Goal: Task Accomplishment & Management: Use online tool/utility

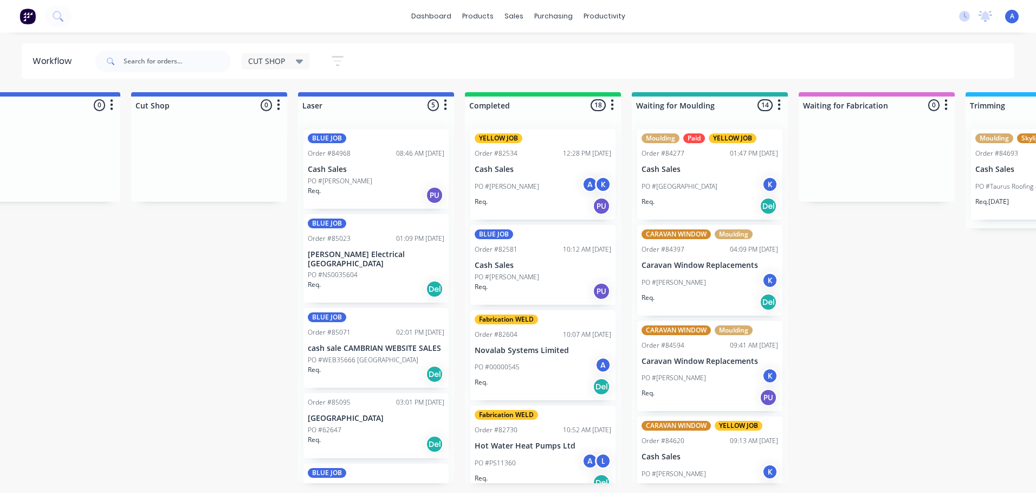
scroll to position [0, 229]
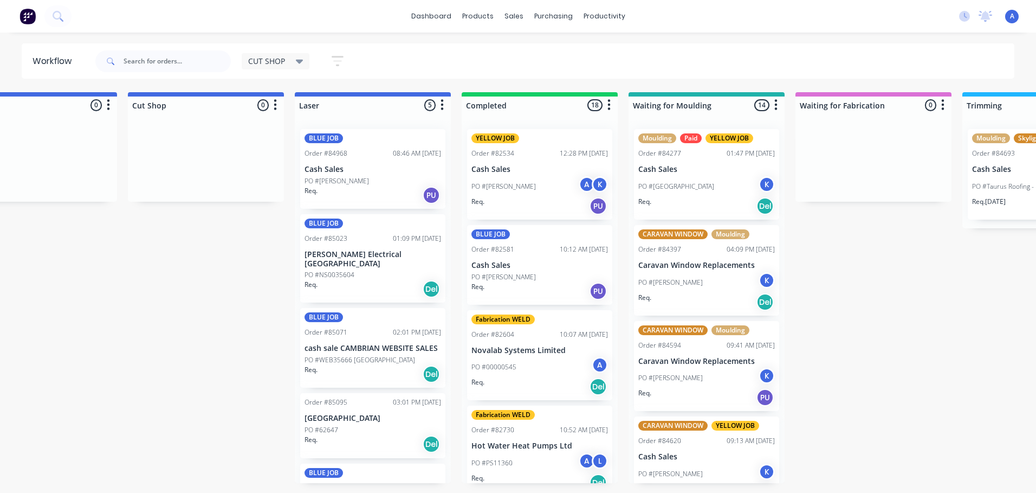
click at [734, 466] on div "PO #[PERSON_NAME]" at bounding box center [707, 473] width 137 height 21
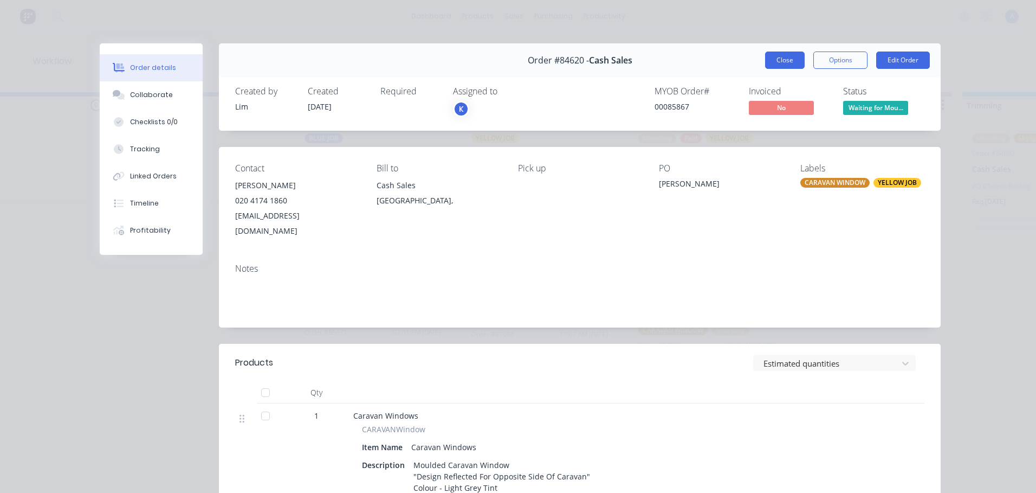
click at [781, 63] on button "Close" at bounding box center [785, 59] width 40 height 17
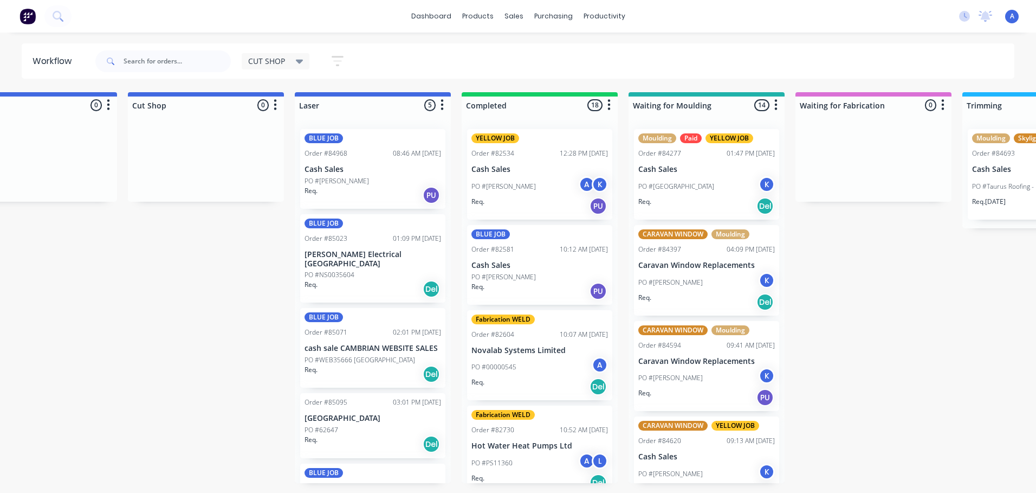
click at [720, 195] on div "PO #[GEOGRAPHIC_DATA] K" at bounding box center [707, 186] width 137 height 21
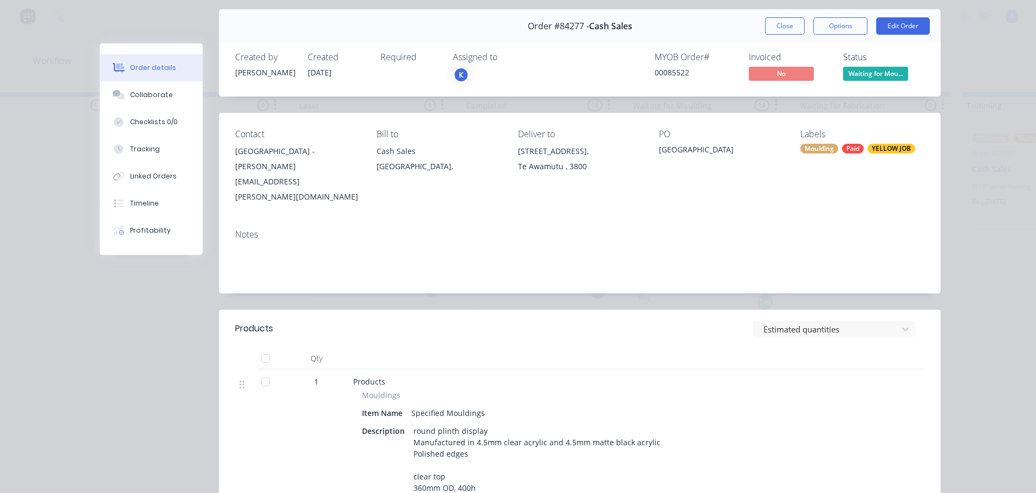
scroll to position [34, 0]
click at [797, 29] on button "Close" at bounding box center [785, 26] width 40 height 17
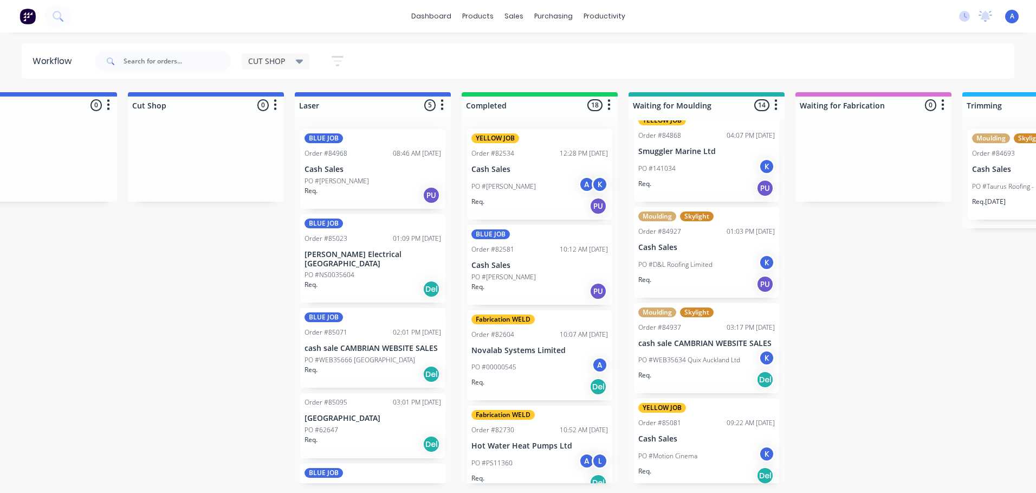
scroll to position [972, 0]
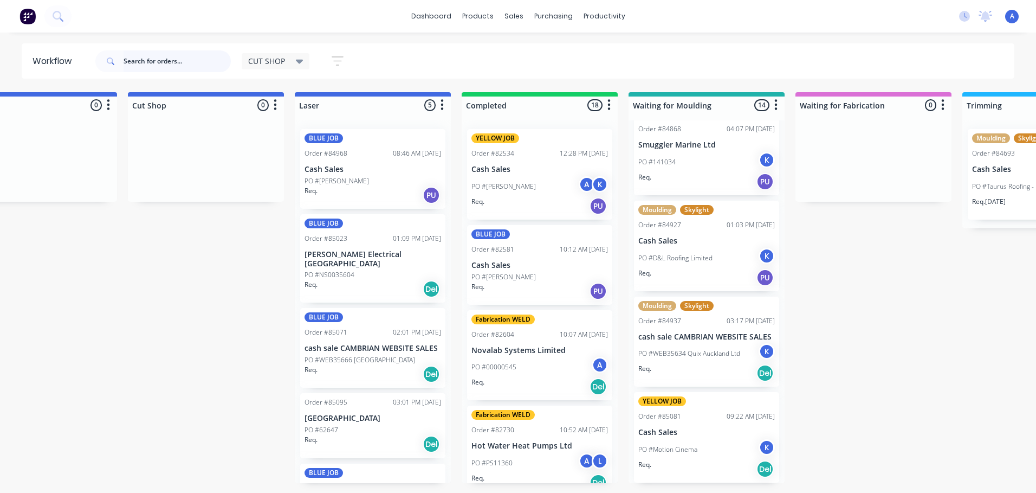
click at [172, 59] on input "text" at bounding box center [177, 61] width 107 height 22
click at [163, 56] on input "text" at bounding box center [177, 61] width 107 height 22
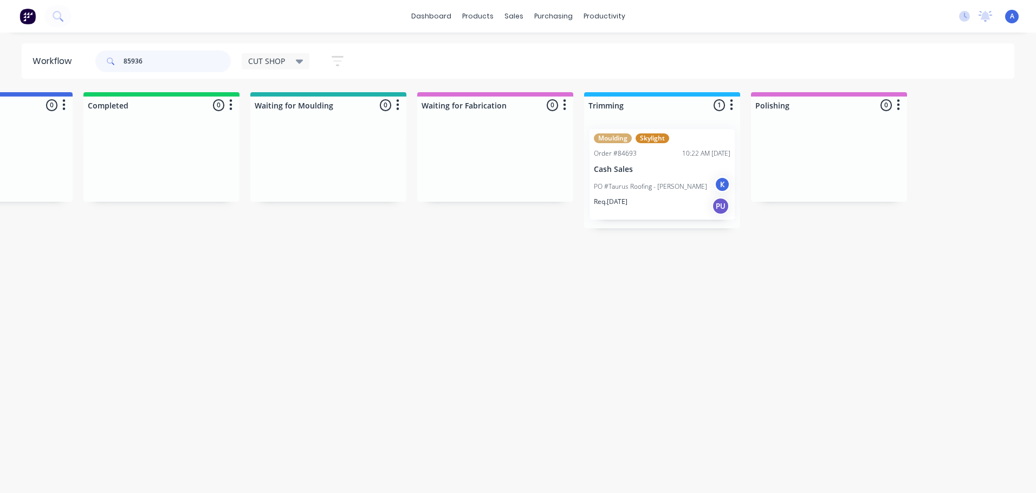
scroll to position [0, 611]
click at [636, 187] on p "PO #Taurus Roofing - [PERSON_NAME]" at bounding box center [647, 187] width 113 height 10
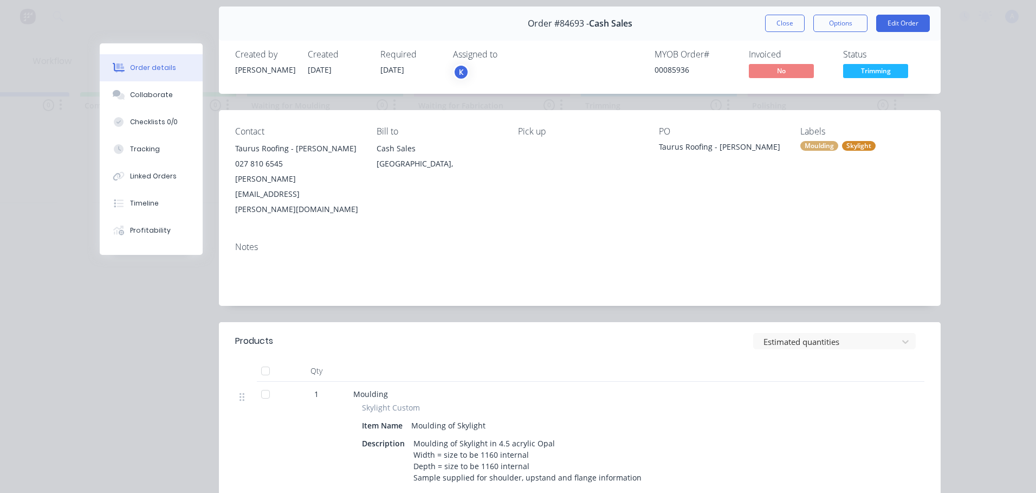
scroll to position [36, 0]
click at [783, 23] on button "Close" at bounding box center [785, 23] width 40 height 17
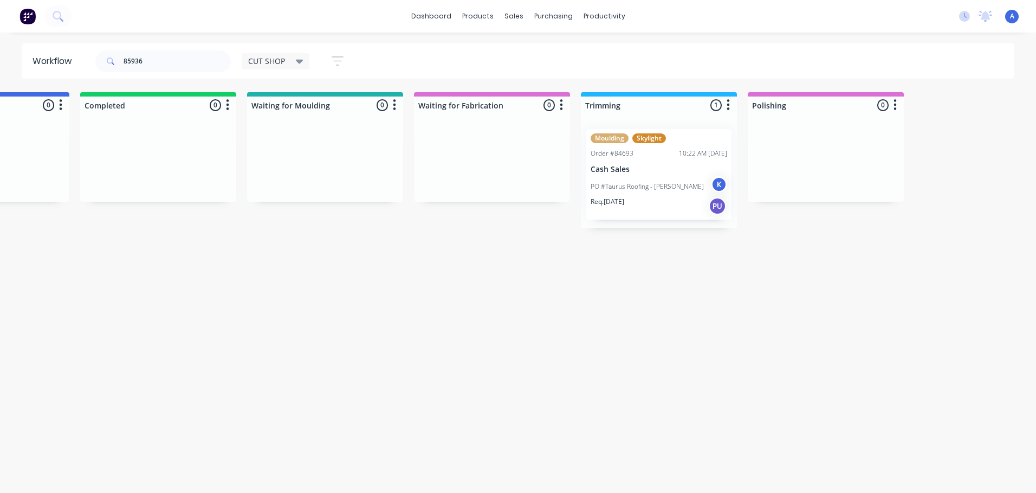
click at [650, 197] on div "Req. [DATE] PU" at bounding box center [659, 206] width 137 height 18
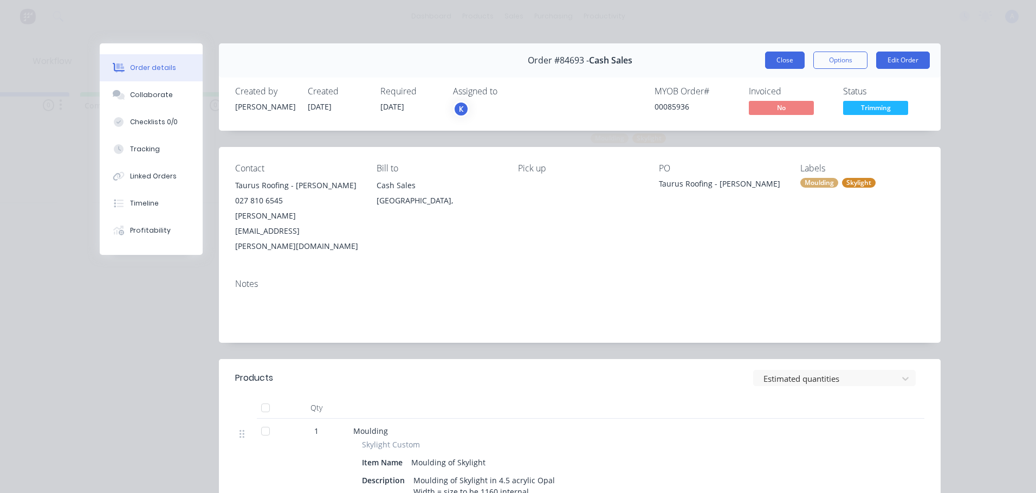
click at [780, 60] on button "Close" at bounding box center [785, 59] width 40 height 17
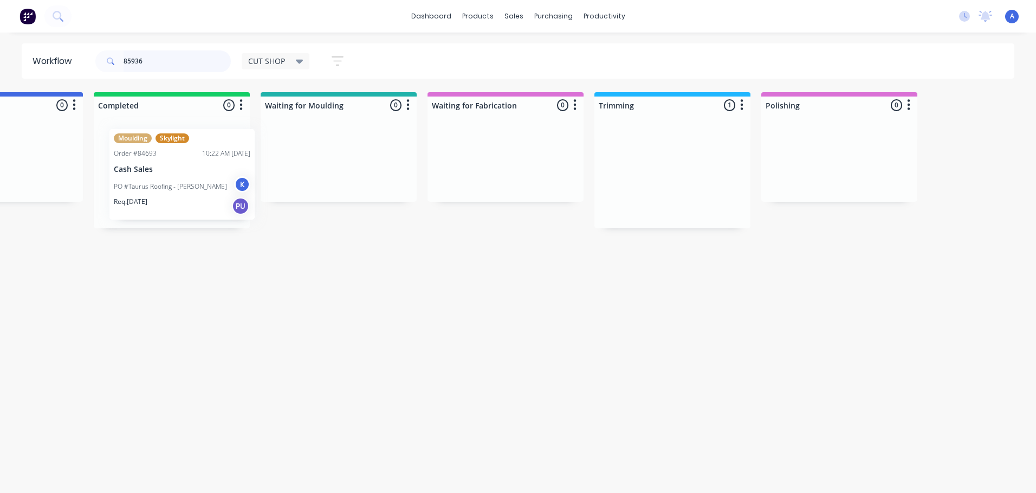
scroll to position [0, 587]
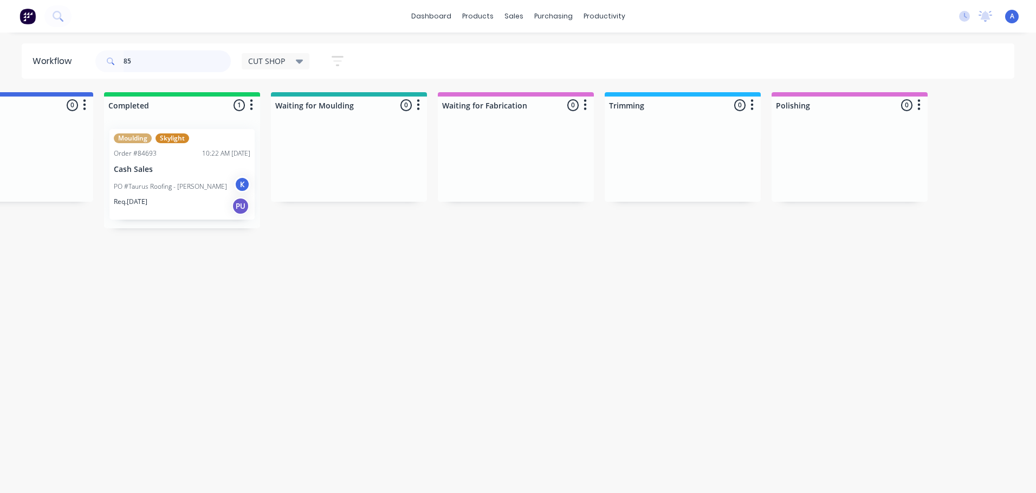
type input "8"
click at [288, 57] on div "CUT SHOP" at bounding box center [275, 61] width 55 height 10
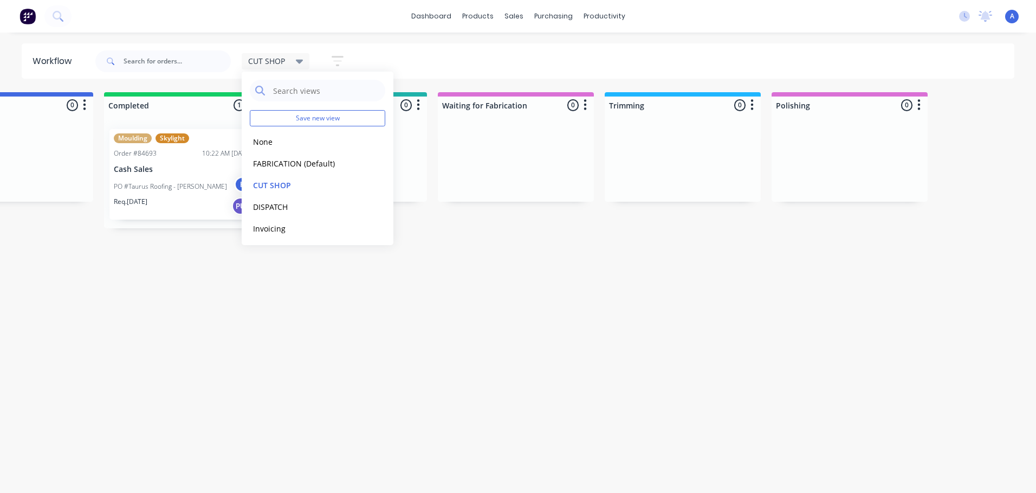
scroll to position [0, 0]
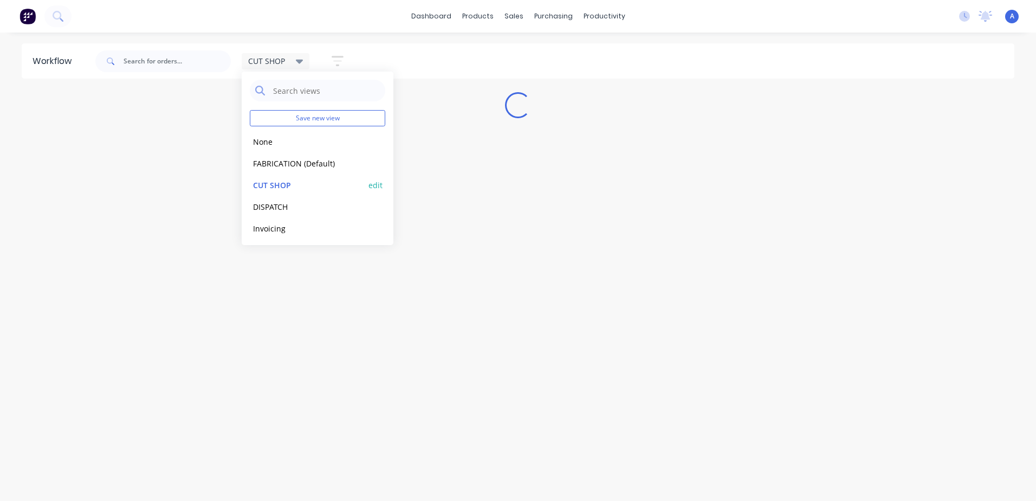
click at [333, 186] on button "CUT SHOP" at bounding box center [307, 185] width 115 height 12
click at [427, 453] on div "Workflow CUT SHOP Save new view None edit FABRICATION (Default) edit CUT SHOP e…" at bounding box center [518, 261] width 1036 height 436
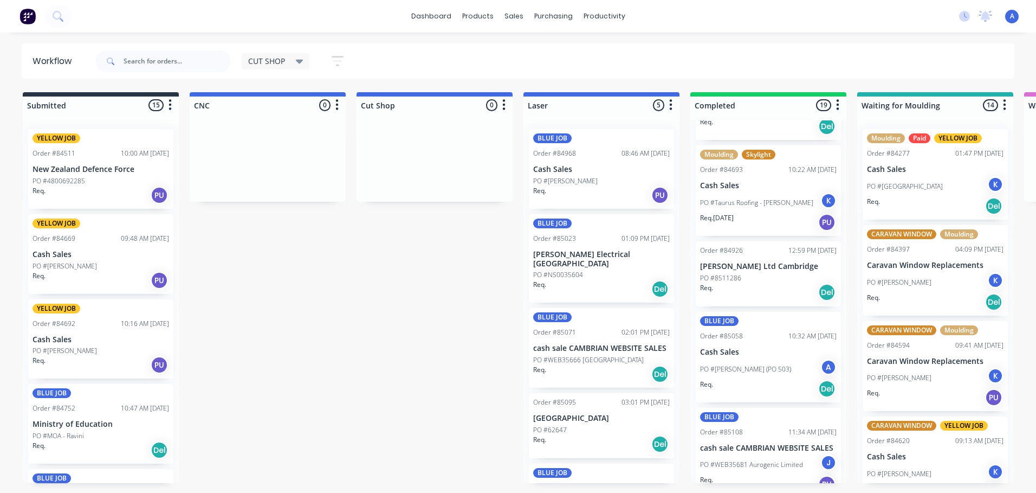
scroll to position [1367, 0]
